Goal: Find specific page/section: Find specific page/section

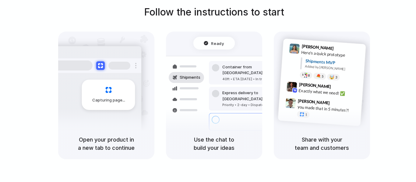
click at [201, 119] on div "Shipments" at bounding box center [182, 98] width 44 height 85
click at [135, 115] on div "Capturing page" at bounding box center [96, 92] width 92 height 93
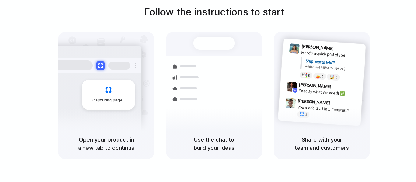
click at [118, 100] on span "Capturing page" at bounding box center [109, 100] width 34 height 6
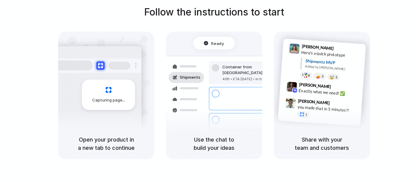
click at [400, 30] on div "Follow the instructions to start Capturing page Open your product in a new tab …" at bounding box center [214, 82] width 416 height 155
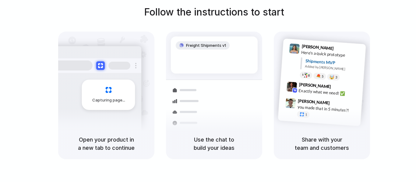
click at [283, 102] on div "[PERSON_NAME] 9:47 AM you made that in 5 minutes?! 1" at bounding box center [320, 109] width 84 height 29
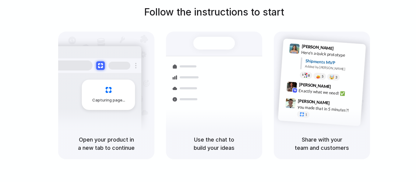
click at [113, 66] on div at bounding box center [119, 66] width 22 height 8
click at [100, 65] on button at bounding box center [100, 65] width 9 height 9
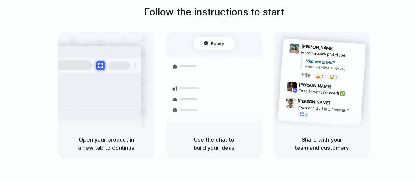
click at [100, 68] on button at bounding box center [100, 65] width 9 height 9
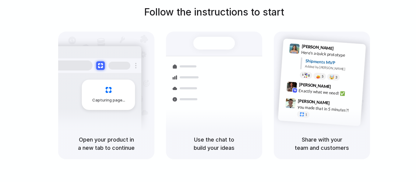
click at [387, 34] on div "Follow the instructions to start Capturing page Open your product in a new tab …" at bounding box center [214, 82] width 416 height 155
click at [335, 54] on div "Here's a quick prototype" at bounding box center [331, 54] width 61 height 10
click at [213, 53] on div "Shipments Container from [GEOGRAPHIC_DATA] 40ft • ETA [DATE] • In transit Expre…" at bounding box center [213, 89] width 103 height 105
click at [350, 65] on div "Shipments MVP" at bounding box center [333, 63] width 56 height 10
click at [316, 80] on div "[PERSON_NAME] 9:41 AM Here's a quick prototype Shipments MVP Added by [PERSON_N…" at bounding box center [323, 63] width 85 height 44
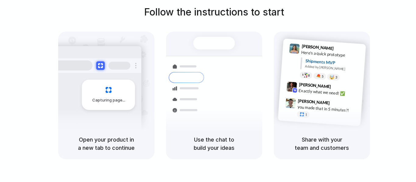
click at [215, 102] on div "Container from [GEOGRAPHIC_DATA] 40ft • ETA [DATE] • In transit Express deliver…" at bounding box center [236, 98] width 65 height 85
